Goal: Communication & Community: Connect with others

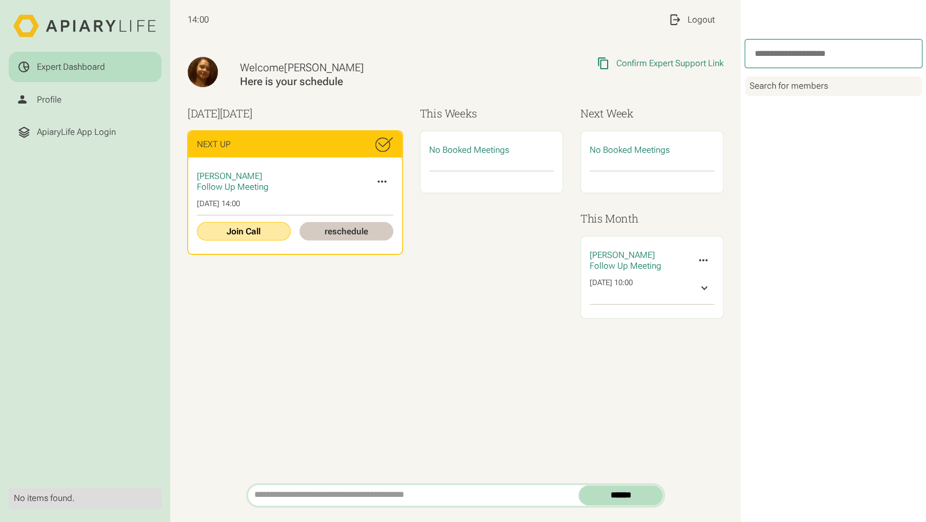
click at [258, 235] on link "Join Call" at bounding box center [244, 231] width 94 height 18
